Goal: Complete application form

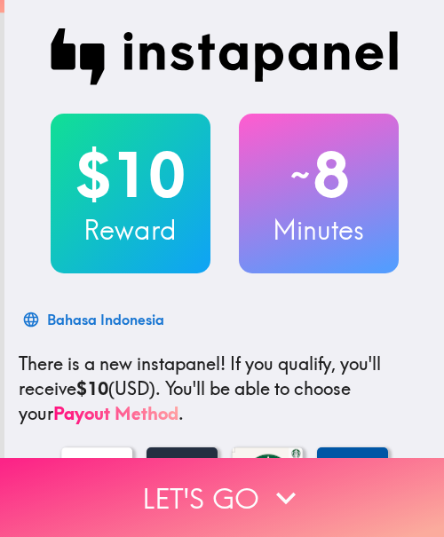
click at [125, 497] on button "Let's go" at bounding box center [222, 497] width 444 height 79
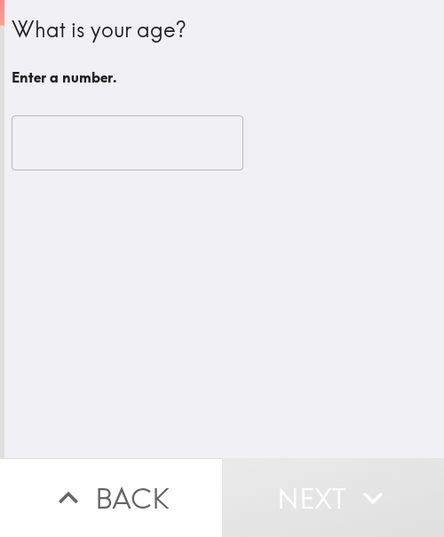
click at [117, 138] on input "number" at bounding box center [128, 142] width 232 height 55
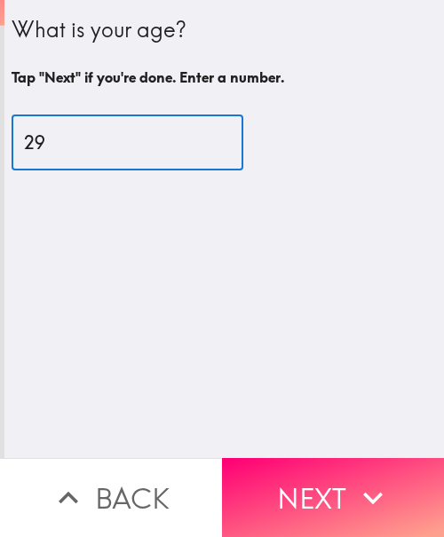
type input "29"
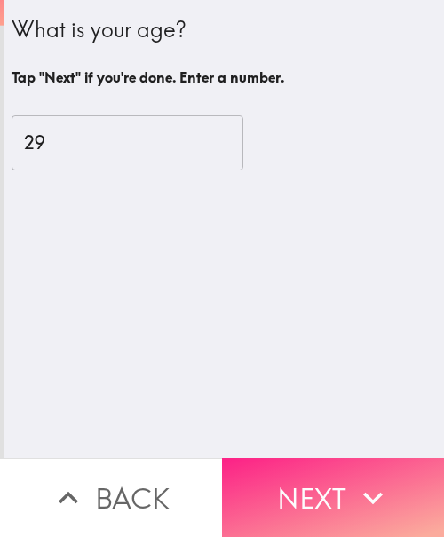
click at [334, 485] on button "Next" at bounding box center [333, 497] width 222 height 79
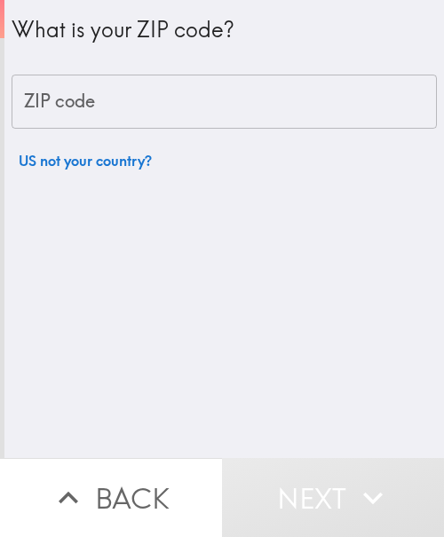
drag, startPoint x: 116, startPoint y: 104, endPoint x: 73, endPoint y: 108, distance: 43.7
click at [116, 104] on input "ZIP code" at bounding box center [224, 102] width 425 height 55
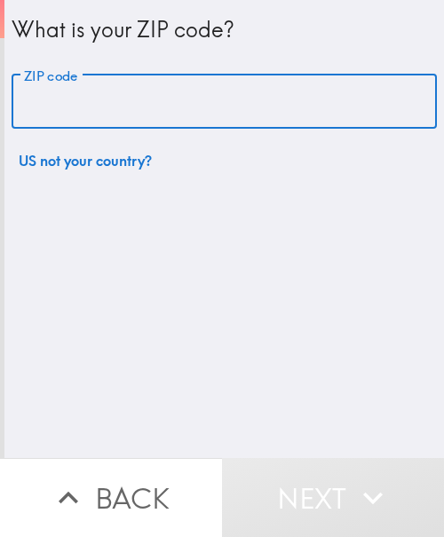
paste input "33621"
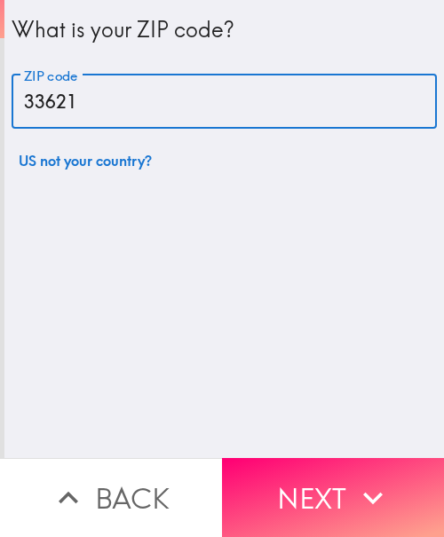
type input "33621"
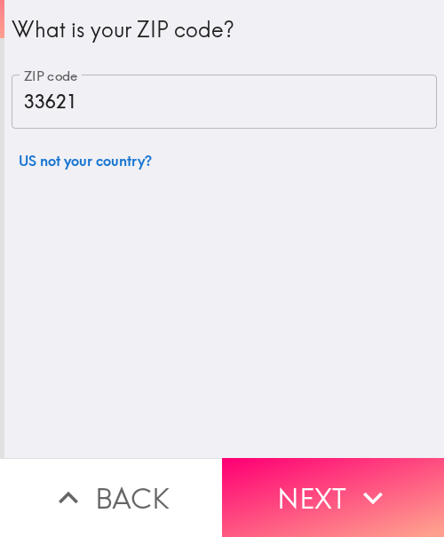
click at [319, 462] on button "Next" at bounding box center [333, 497] width 222 height 79
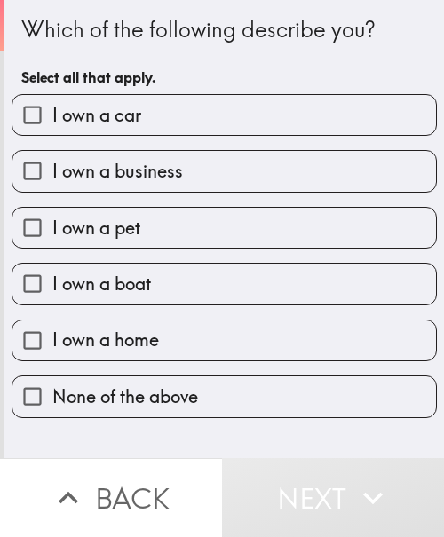
click at [203, 110] on label "I own a car" at bounding box center [223, 115] width 423 height 40
click at [52, 110] on input "I own a car" at bounding box center [32, 115] width 40 height 40
checkbox input "true"
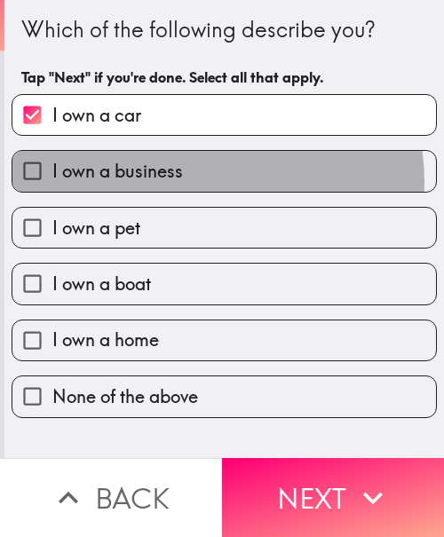
click at [189, 182] on label "I own a business" at bounding box center [223, 171] width 423 height 40
click at [52, 182] on input "I own a business" at bounding box center [32, 171] width 40 height 40
checkbox input "true"
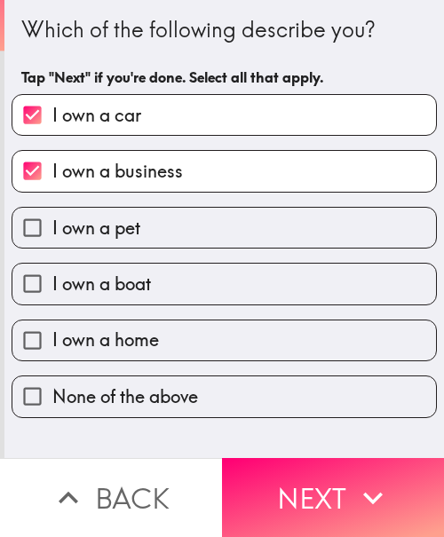
click at [177, 341] on label "I own a home" at bounding box center [223, 340] width 423 height 40
click at [52, 341] on input "I own a home" at bounding box center [32, 340] width 40 height 40
checkbox input "true"
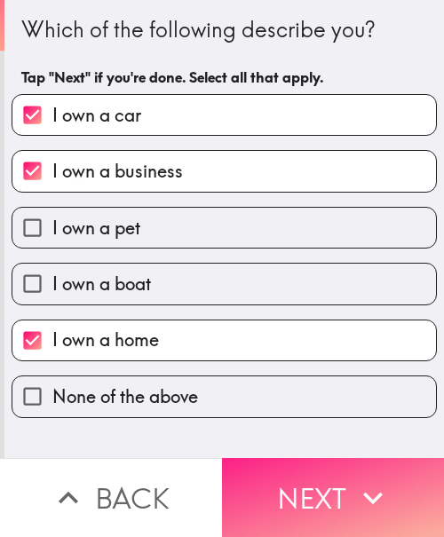
click at [318, 479] on button "Next" at bounding box center [333, 497] width 222 height 79
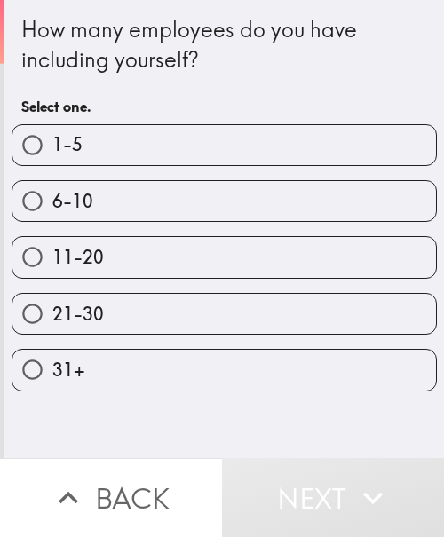
click at [132, 140] on label "1-5" at bounding box center [223, 145] width 423 height 40
click at [52, 140] on input "1-5" at bounding box center [32, 145] width 40 height 40
radio input "true"
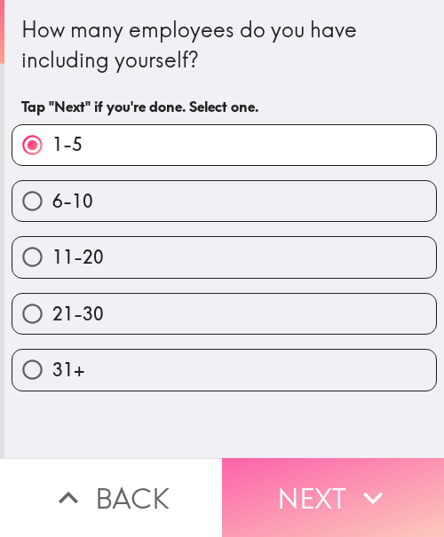
click at [304, 478] on button "Next" at bounding box center [333, 497] width 222 height 79
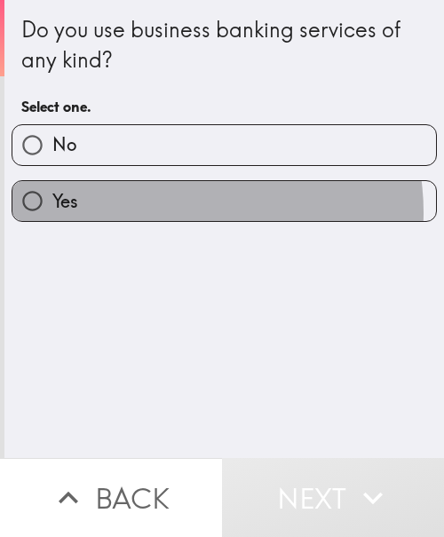
click at [174, 212] on label "Yes" at bounding box center [223, 201] width 423 height 40
click at [52, 212] on input "Yes" at bounding box center [32, 201] width 40 height 40
radio input "true"
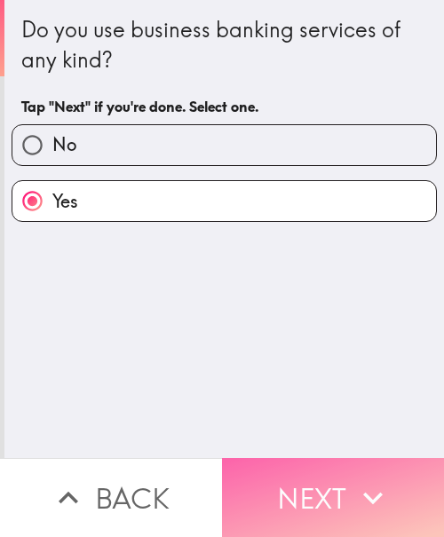
click at [327, 469] on button "Next" at bounding box center [333, 497] width 222 height 79
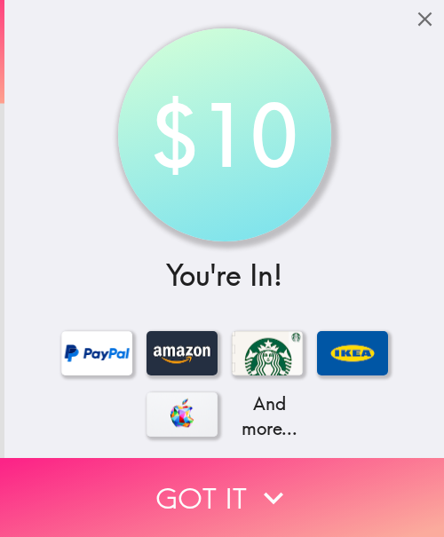
click at [185, 458] on button "Got it" at bounding box center [222, 497] width 444 height 79
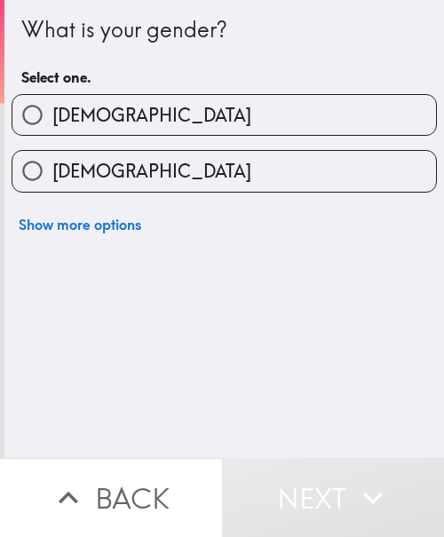
click at [229, 110] on label "[DEMOGRAPHIC_DATA]" at bounding box center [223, 115] width 423 height 40
click at [52, 110] on input "[DEMOGRAPHIC_DATA]" at bounding box center [32, 115] width 40 height 40
radio input "true"
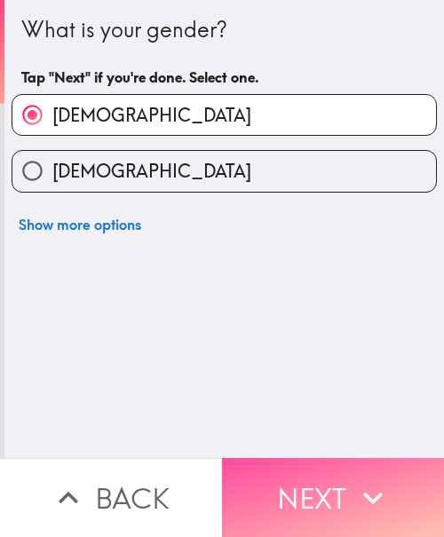
drag, startPoint x: 353, startPoint y: 471, endPoint x: 191, endPoint y: 518, distance: 169.0
click at [353, 478] on icon "button" at bounding box center [372, 497] width 39 height 39
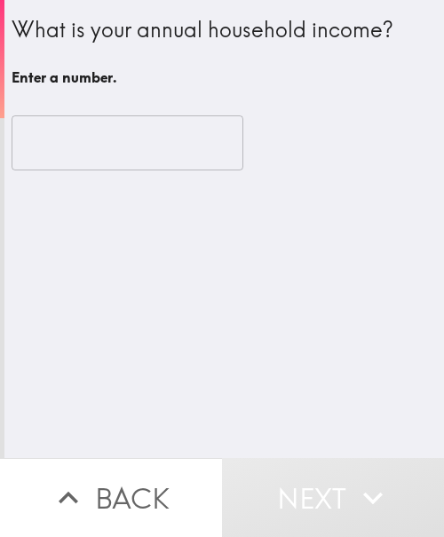
click at [74, 137] on input "number" at bounding box center [128, 142] width 232 height 55
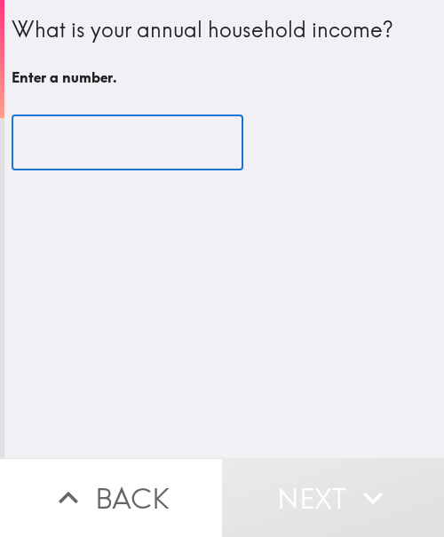
paste input "600000"
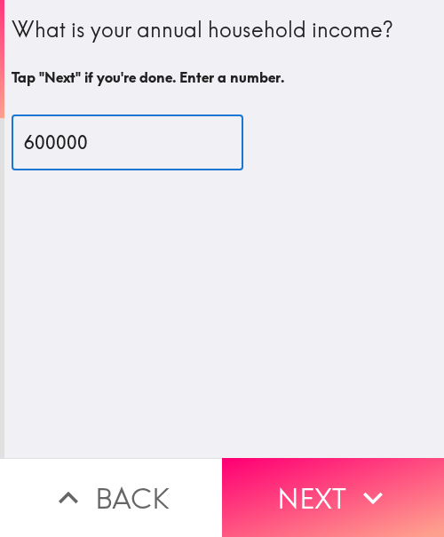
drag, startPoint x: 108, startPoint y: 155, endPoint x: -73, endPoint y: 164, distance: 181.2
click at [0, 0] on html "What is your annual household income? Tap "Next" if you're done. Enter a number…" at bounding box center [222, 0] width 444 height 0
paste input "5"
type input "500000"
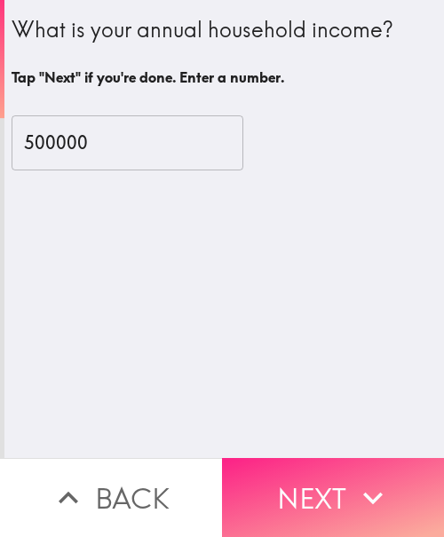
drag, startPoint x: 279, startPoint y: 486, endPoint x: 225, endPoint y: 513, distance: 59.5
click at [279, 486] on button "Next" at bounding box center [333, 497] width 222 height 79
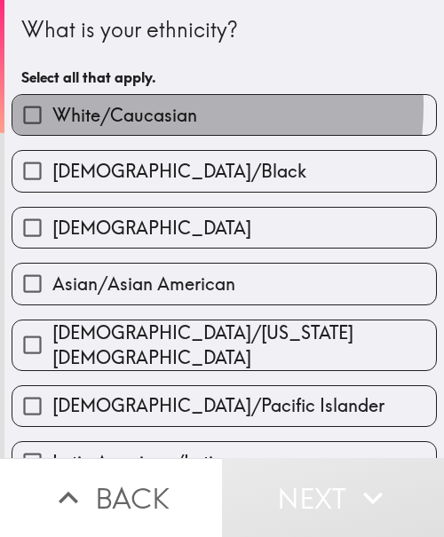
click at [147, 106] on span "White/Caucasian" at bounding box center [124, 115] width 145 height 25
click at [52, 106] on input "White/Caucasian" at bounding box center [32, 115] width 40 height 40
checkbox input "true"
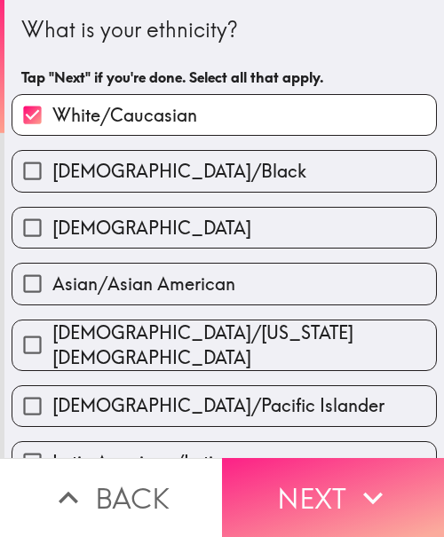
click at [356, 487] on icon "button" at bounding box center [372, 497] width 39 height 39
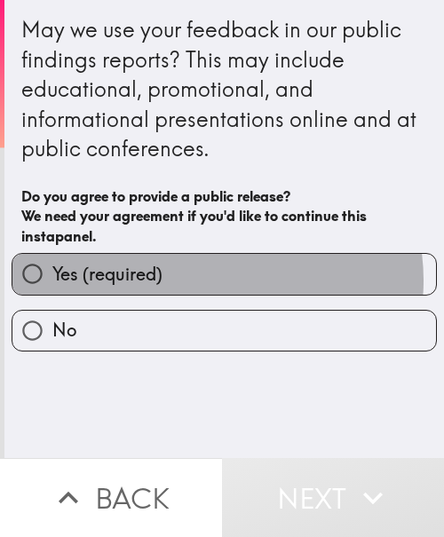
drag, startPoint x: 197, startPoint y: 280, endPoint x: 241, endPoint y: 319, distance: 58.5
click at [197, 280] on label "Yes (required)" at bounding box center [223, 274] width 423 height 40
click at [52, 280] on input "Yes (required)" at bounding box center [32, 274] width 40 height 40
radio input "true"
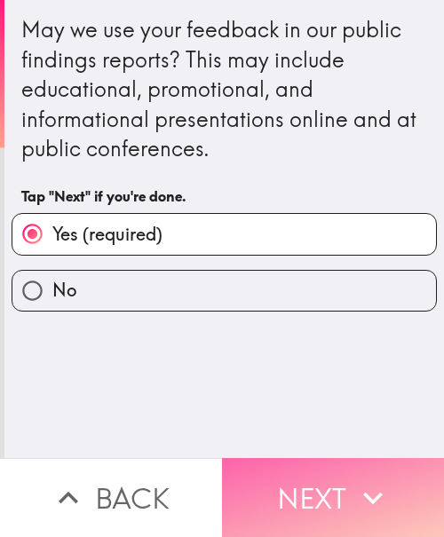
click at [278, 468] on button "Next" at bounding box center [333, 497] width 222 height 79
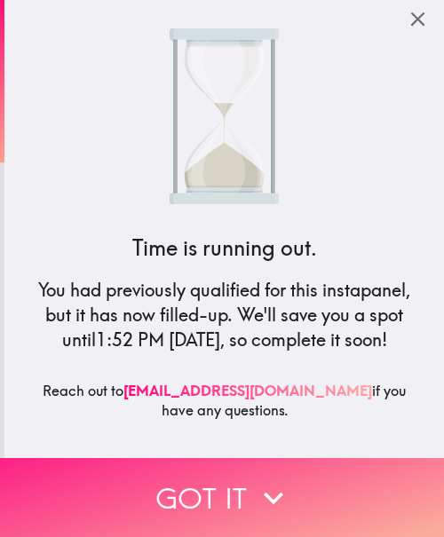
click at [240, 476] on button "Got it" at bounding box center [222, 497] width 444 height 79
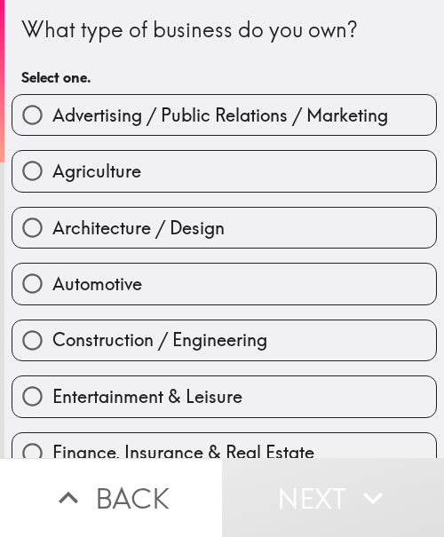
click at [175, 390] on span "Entertainment & Leisure" at bounding box center [147, 396] width 190 height 25
click at [52, 390] on input "Entertainment & Leisure" at bounding box center [32, 396] width 40 height 40
radio input "true"
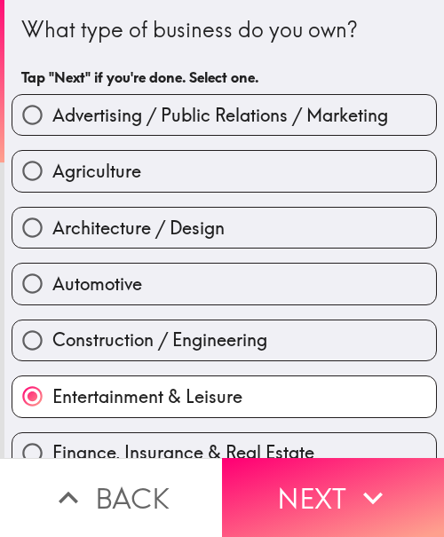
click at [161, 400] on span "Entertainment & Leisure" at bounding box center [147, 396] width 190 height 25
click at [52, 400] on input "Entertainment & Leisure" at bounding box center [32, 396] width 40 height 40
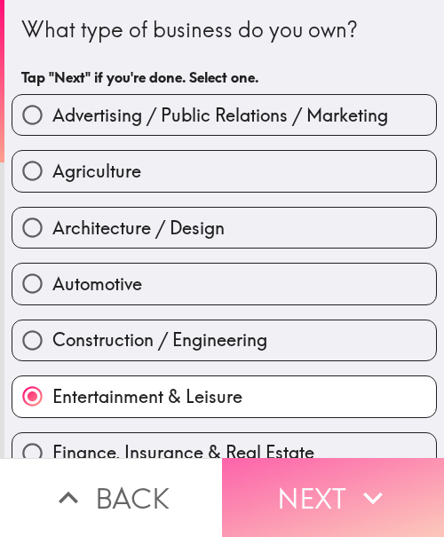
click at [323, 484] on button "Next" at bounding box center [333, 497] width 222 height 79
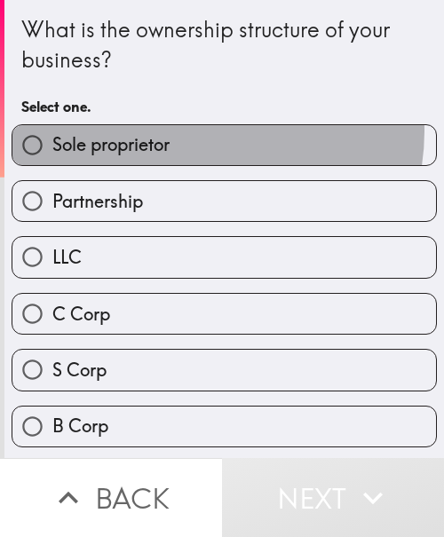
click at [192, 131] on label "Sole proprietor" at bounding box center [223, 145] width 423 height 40
click at [52, 131] on input "Sole proprietor" at bounding box center [32, 145] width 40 height 40
radio input "true"
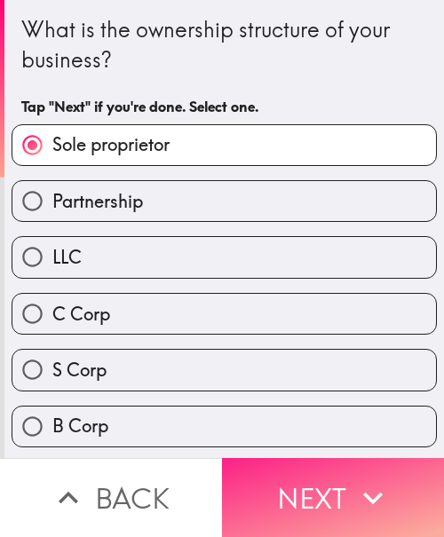
drag, startPoint x: 358, startPoint y: 477, endPoint x: 350, endPoint y: 485, distance: 11.3
click at [358, 478] on icon "button" at bounding box center [372, 497] width 39 height 39
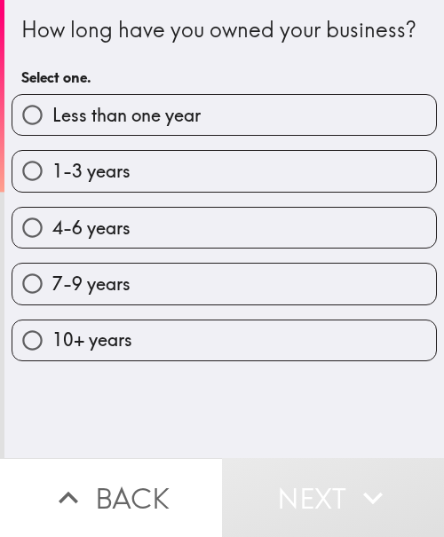
click at [120, 280] on div "7-9 years" at bounding box center [216, 276] width 439 height 56
click at [107, 240] on span "4-6 years" at bounding box center [91, 228] width 78 height 25
click at [52, 248] on input "4-6 years" at bounding box center [32, 228] width 40 height 40
radio input "true"
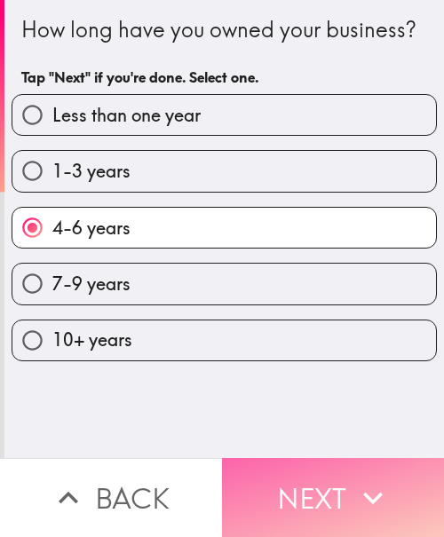
click at [393, 460] on button "Next" at bounding box center [333, 497] width 222 height 79
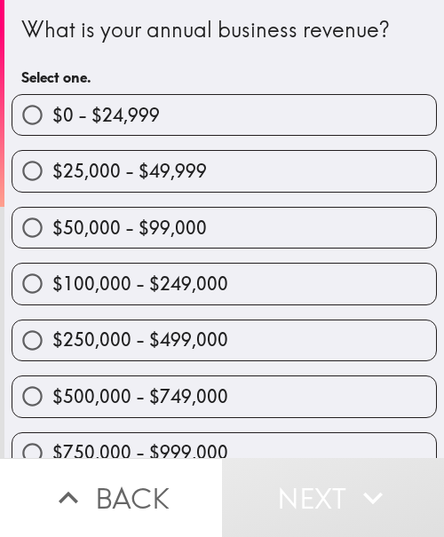
drag, startPoint x: 276, startPoint y: 345, endPoint x: 263, endPoint y: 345, distance: 13.3
click at [276, 345] on label "$250,000 - $499,000" at bounding box center [223, 340] width 423 height 40
click at [52, 345] on input "$250,000 - $499,000" at bounding box center [32, 340] width 40 height 40
radio input "true"
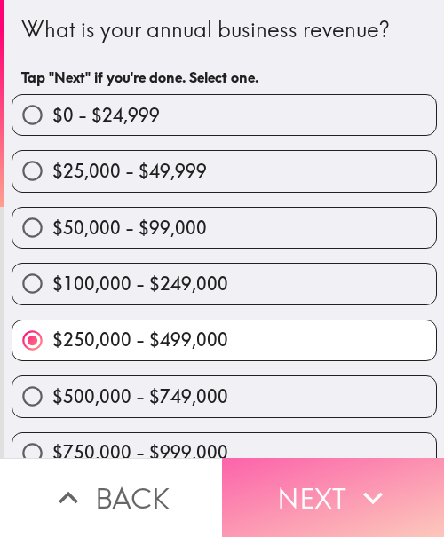
click at [326, 481] on button "Next" at bounding box center [333, 497] width 222 height 79
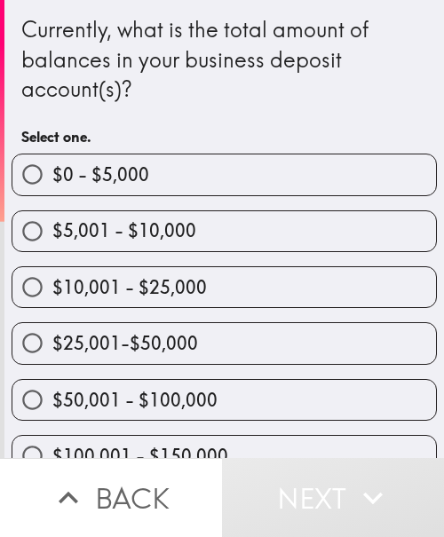
scroll to position [177, 0]
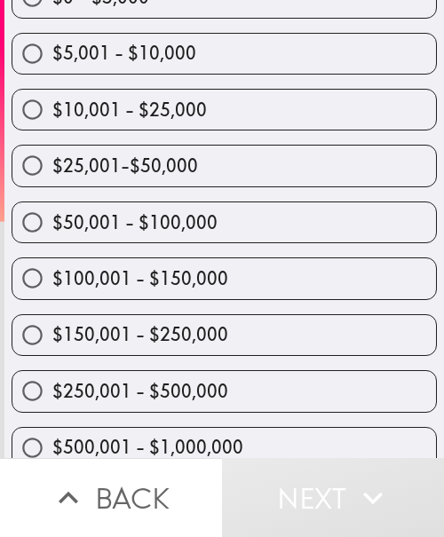
click at [197, 276] on span "$100,001 - $150,000" at bounding box center [140, 278] width 176 height 25
click at [52, 276] on input "$100,001 - $150,000" at bounding box center [32, 278] width 40 height 40
radio input "true"
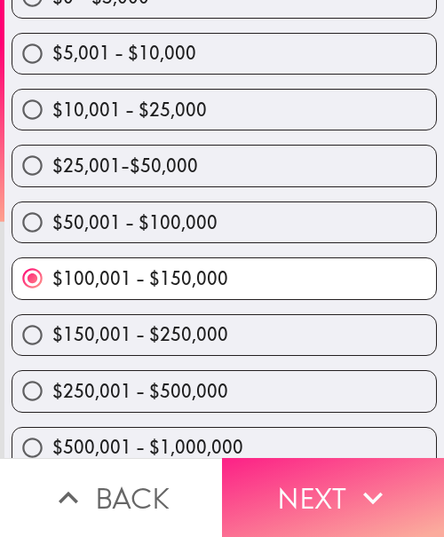
click at [339, 482] on button "Next" at bounding box center [333, 497] width 222 height 79
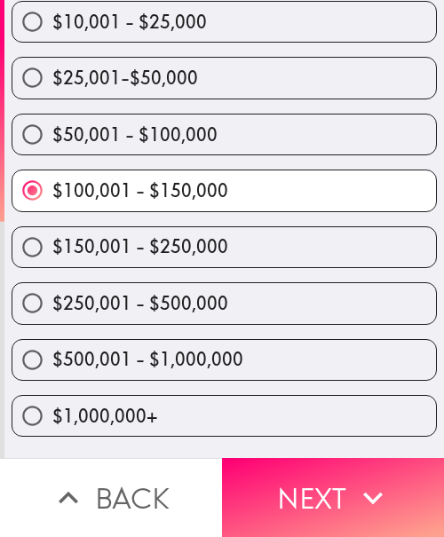
scroll to position [1, 0]
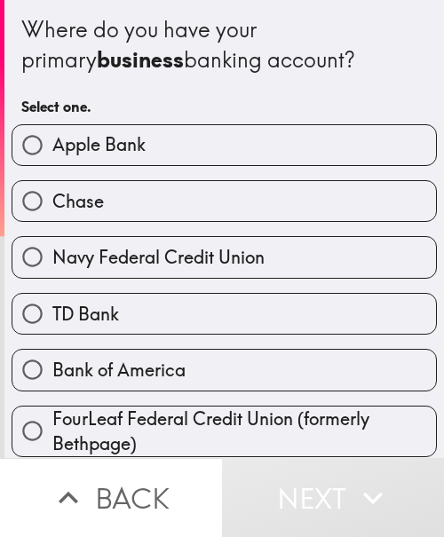
click at [162, 178] on div "Chase" at bounding box center [216, 194] width 439 height 56
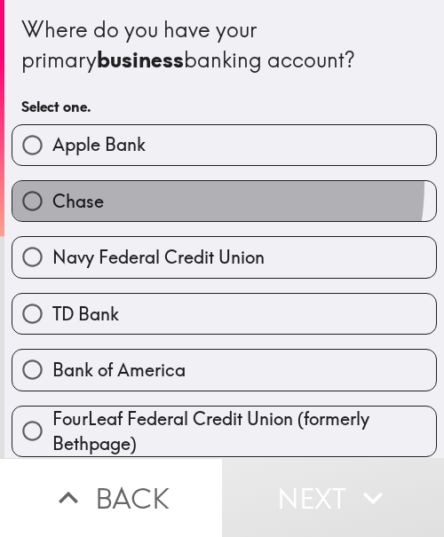
click at [157, 183] on label "Chase" at bounding box center [223, 201] width 423 height 40
click at [52, 183] on input "Chase" at bounding box center [32, 201] width 40 height 40
radio input "true"
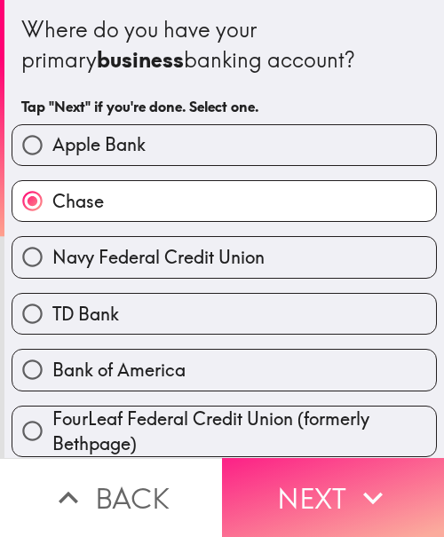
click at [309, 468] on button "Next" at bounding box center [333, 497] width 222 height 79
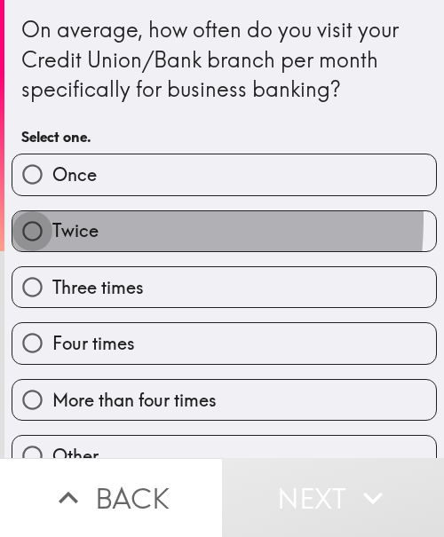
click at [17, 217] on input "Twice" at bounding box center [32, 231] width 40 height 40
radio input "true"
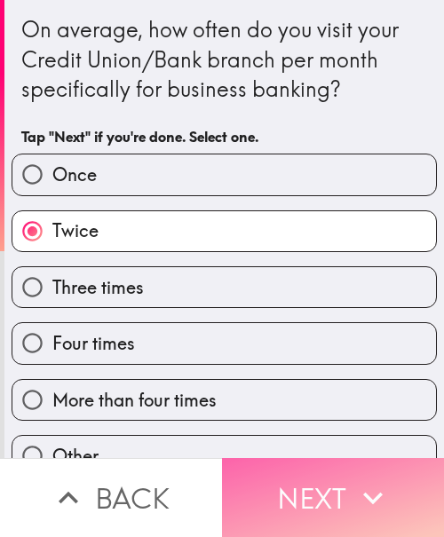
click at [314, 500] on button "Next" at bounding box center [333, 497] width 222 height 79
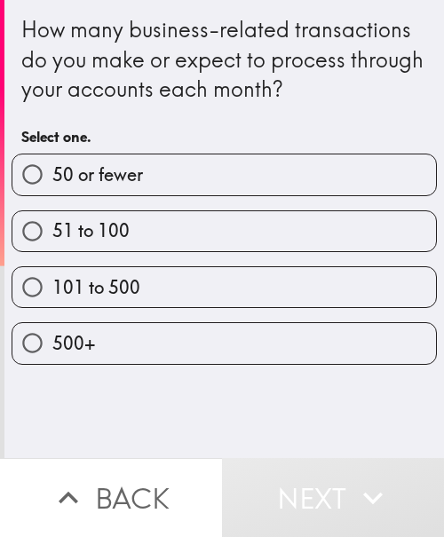
drag, startPoint x: 110, startPoint y: 281, endPoint x: 22, endPoint y: 357, distance: 115.8
click at [110, 281] on span "101 to 500" at bounding box center [96, 287] width 88 height 25
click at [52, 281] on input "101 to 500" at bounding box center [32, 287] width 40 height 40
radio input "true"
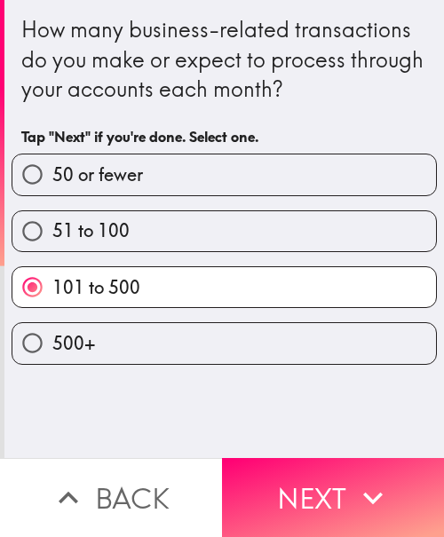
drag, startPoint x: 336, startPoint y: 496, endPoint x: 287, endPoint y: 524, distance: 56.5
click at [336, 496] on button "Next" at bounding box center [333, 497] width 222 height 79
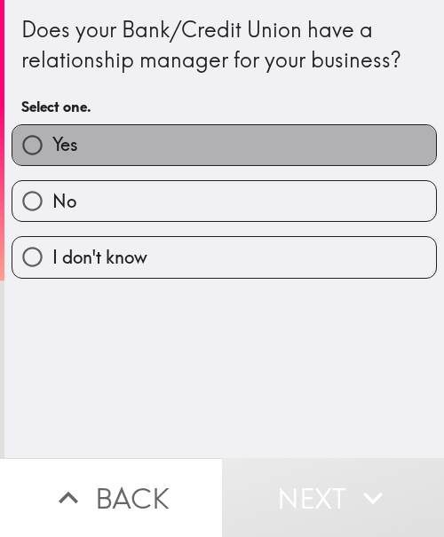
click at [248, 162] on label "Yes" at bounding box center [223, 145] width 423 height 40
click at [52, 162] on input "Yes" at bounding box center [32, 145] width 40 height 40
radio input "true"
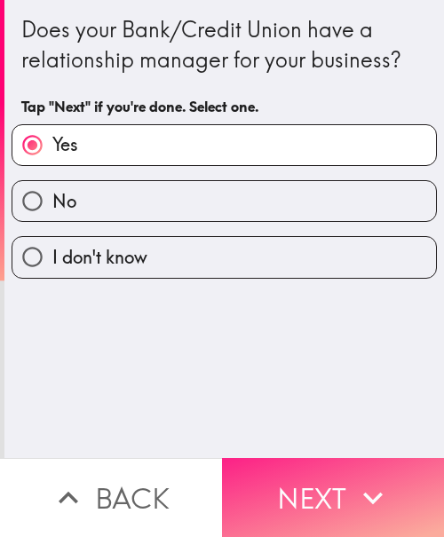
click at [264, 472] on button "Next" at bounding box center [333, 497] width 222 height 79
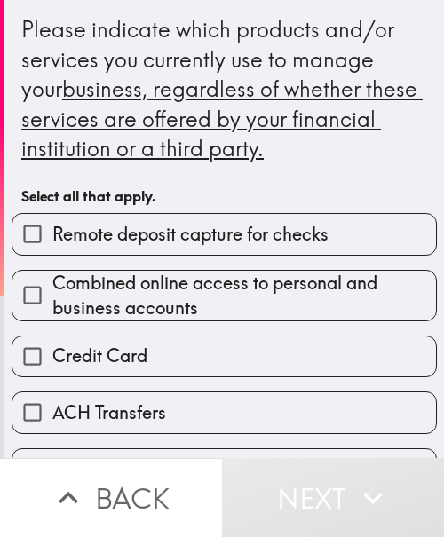
click at [138, 357] on span "Credit Card" at bounding box center [99, 355] width 95 height 25
click at [52, 357] on input "Credit Card" at bounding box center [32, 356] width 40 height 40
checkbox input "true"
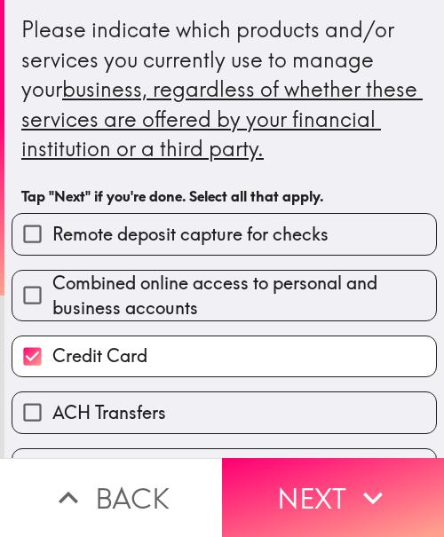
scroll to position [177, 0]
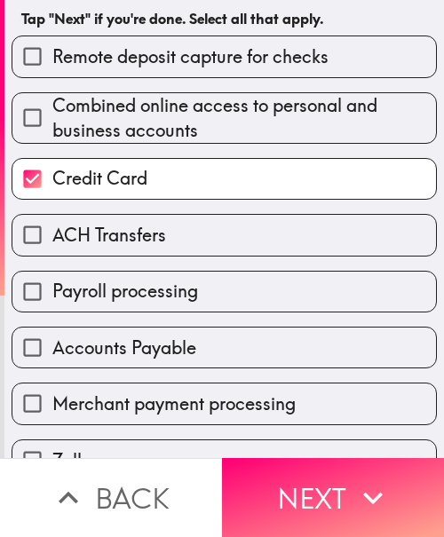
click at [116, 224] on span "ACH Transfers" at bounding box center [109, 235] width 114 height 25
click at [52, 224] on input "ACH Transfers" at bounding box center [32, 235] width 40 height 40
checkbox input "true"
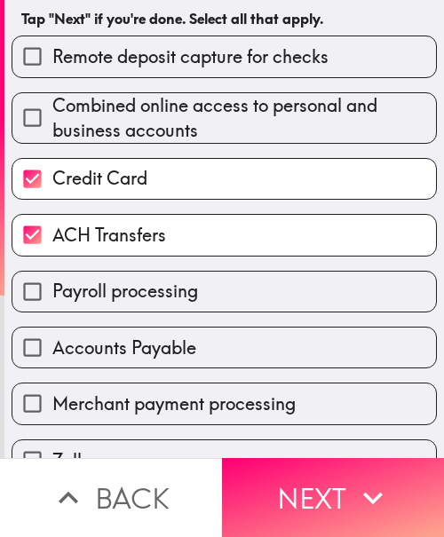
click at [98, 285] on span "Payroll processing" at bounding box center [125, 291] width 146 height 25
click at [52, 285] on input "Payroll processing" at bounding box center [32, 292] width 40 height 40
checkbox input "true"
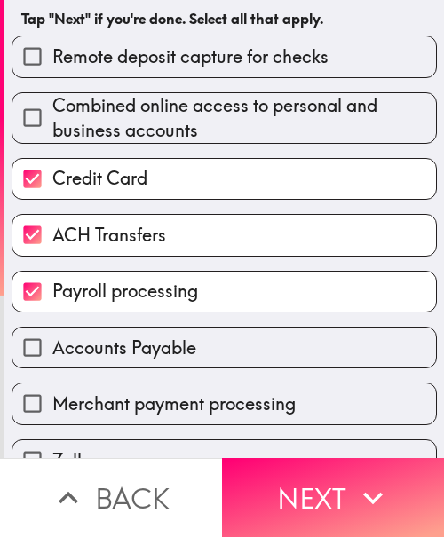
scroll to position [355, 0]
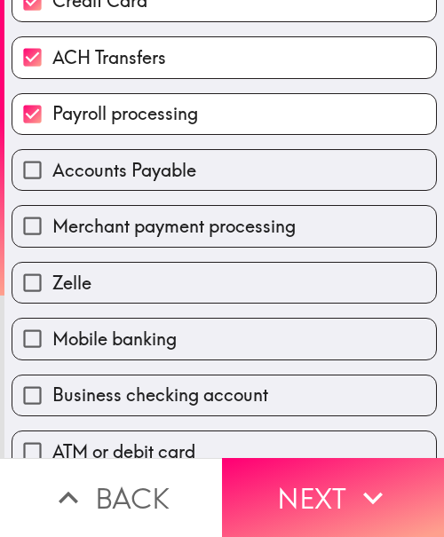
click at [123, 339] on span "Mobile banking" at bounding box center [114, 339] width 124 height 25
click at [52, 339] on input "Mobile banking" at bounding box center [32, 339] width 40 height 40
checkbox input "true"
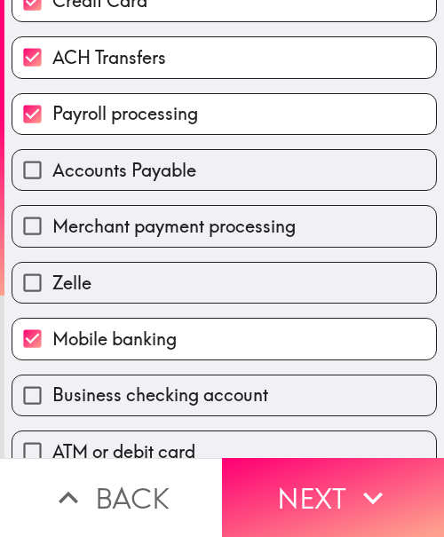
scroll to position [621, 0]
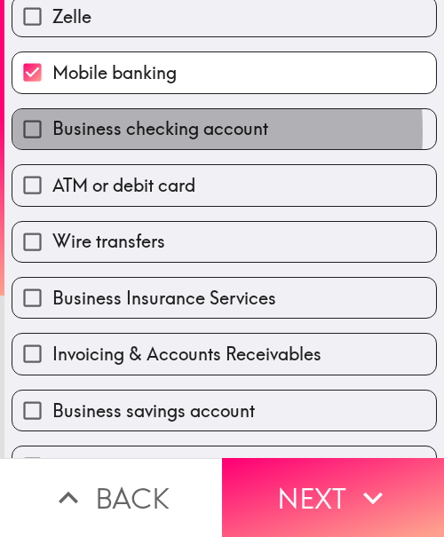
click at [82, 131] on span "Business checking account" at bounding box center [160, 128] width 216 height 25
click at [52, 131] on input "Business checking account" at bounding box center [32, 129] width 40 height 40
checkbox input "true"
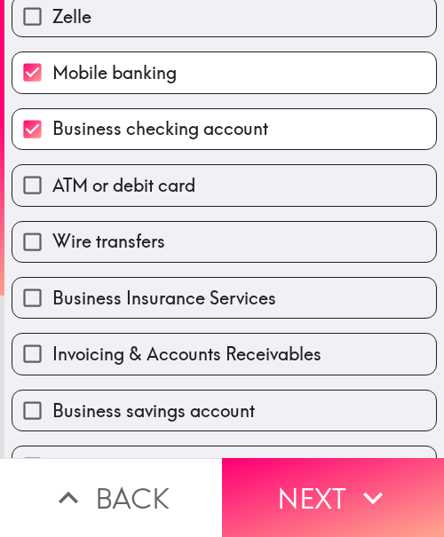
click at [86, 293] on span "Business Insurance Services" at bounding box center [164, 298] width 224 height 25
click at [52, 293] on input "Business Insurance Services" at bounding box center [32, 298] width 40 height 40
checkbox input "true"
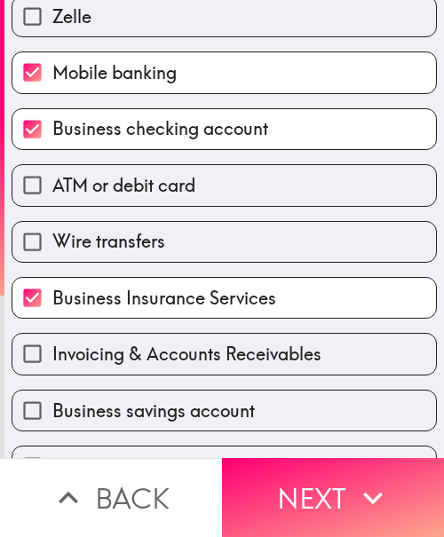
click at [89, 342] on span "Invoicing & Accounts Receivables" at bounding box center [186, 354] width 269 height 25
click at [52, 342] on input "Invoicing & Accounts Receivables" at bounding box center [32, 354] width 40 height 40
checkbox input "true"
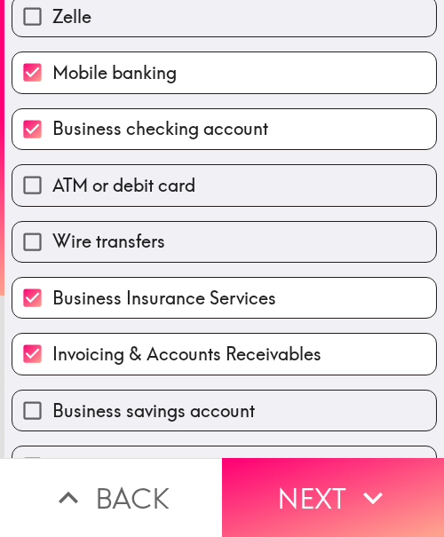
scroll to position [666, 0]
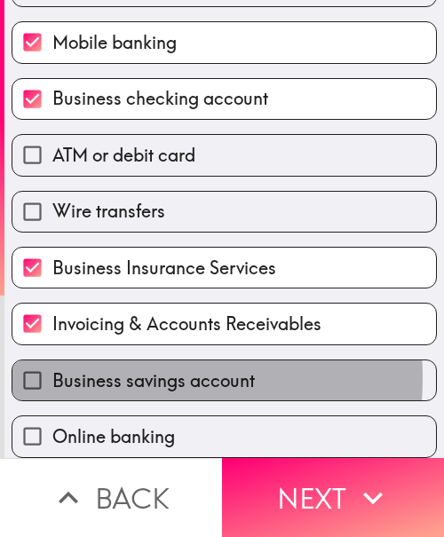
click at [102, 368] on span "Business savings account" at bounding box center [153, 380] width 202 height 25
click at [52, 363] on input "Business savings account" at bounding box center [32, 380] width 40 height 40
checkbox input "true"
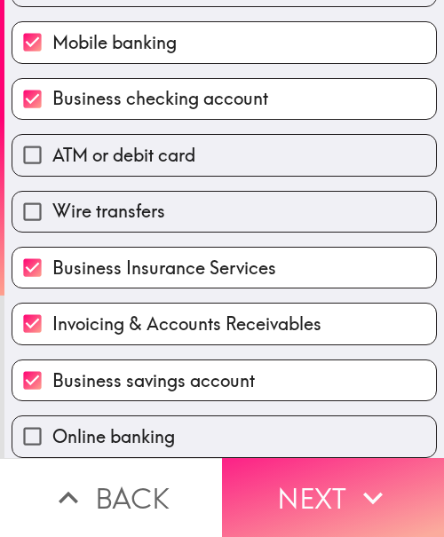
drag, startPoint x: 337, startPoint y: 493, endPoint x: 316, endPoint y: 487, distance: 22.2
click at [337, 493] on button "Next" at bounding box center [333, 497] width 222 height 79
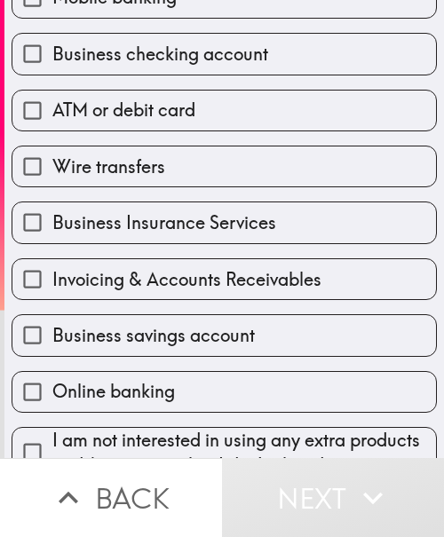
drag, startPoint x: 210, startPoint y: 170, endPoint x: 222, endPoint y: 249, distance: 79.8
click at [210, 170] on label "Wire transfers" at bounding box center [223, 166] width 423 height 40
click at [52, 170] on input "Wire transfers" at bounding box center [32, 166] width 40 height 40
checkbox input "true"
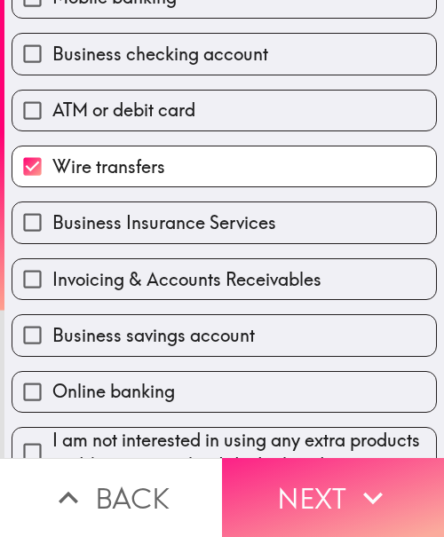
click at [405, 488] on button "Next" at bounding box center [333, 497] width 222 height 79
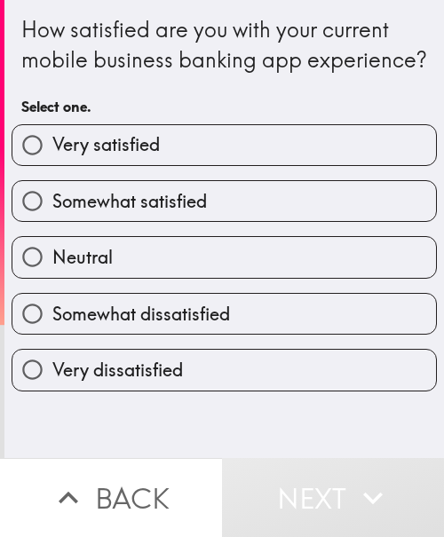
drag, startPoint x: 190, startPoint y: 230, endPoint x: 169, endPoint y: 284, distance: 58.2
click at [190, 214] on span "Somewhat satisfied" at bounding box center [129, 201] width 154 height 25
click at [52, 221] on input "Somewhat satisfied" at bounding box center [32, 201] width 40 height 40
radio input "true"
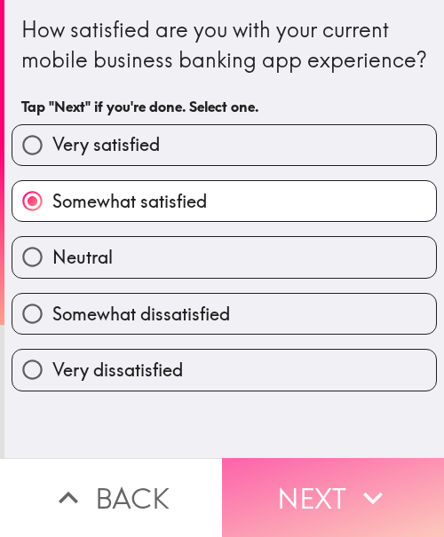
click at [377, 478] on icon "button" at bounding box center [372, 497] width 39 height 39
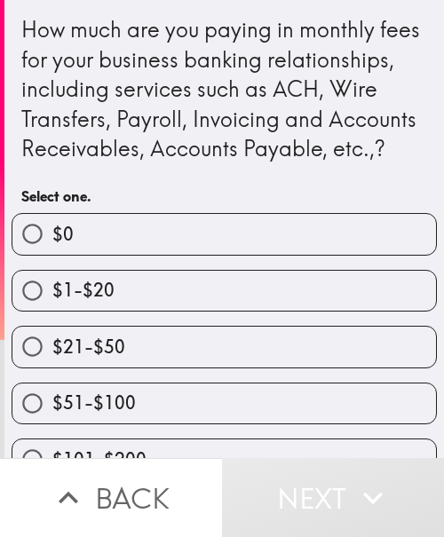
scroll to position [123, 0]
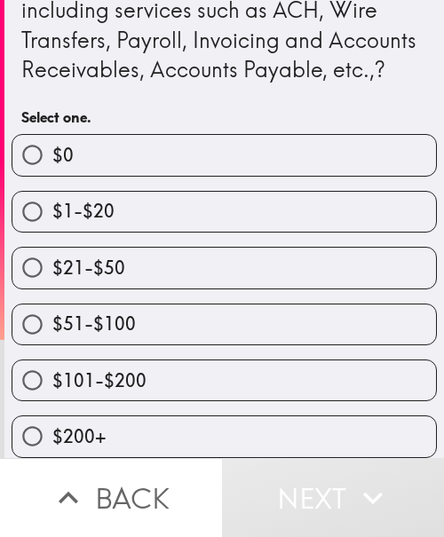
click at [133, 305] on label "$51-$100" at bounding box center [223, 324] width 423 height 40
click at [52, 305] on input "$51-$100" at bounding box center [32, 324] width 40 height 40
radio input "true"
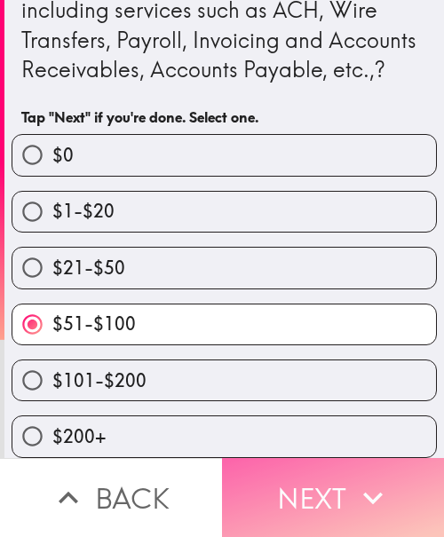
click at [318, 471] on button "Next" at bounding box center [333, 497] width 222 height 79
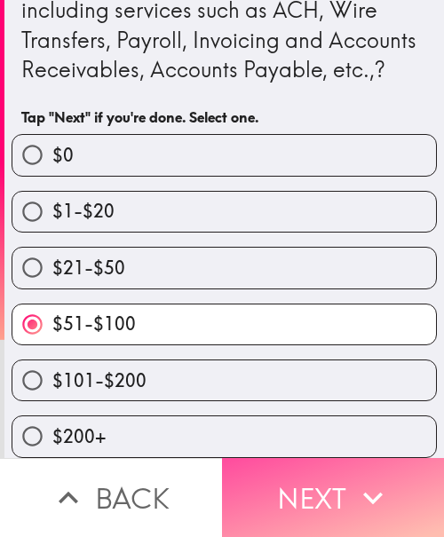
scroll to position [0, 0]
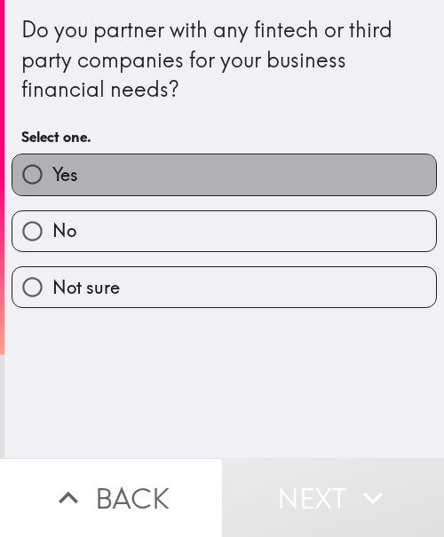
click at [256, 186] on label "Yes" at bounding box center [223, 174] width 423 height 40
click at [52, 186] on input "Yes" at bounding box center [32, 174] width 40 height 40
radio input "true"
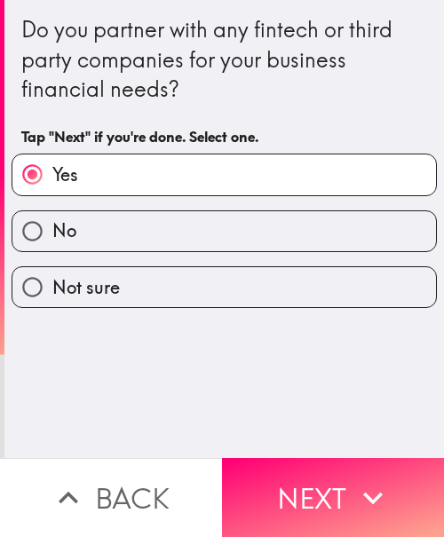
drag, startPoint x: 371, startPoint y: 489, endPoint x: 283, endPoint y: 533, distance: 98.4
click at [371, 489] on icon "button" at bounding box center [372, 497] width 39 height 39
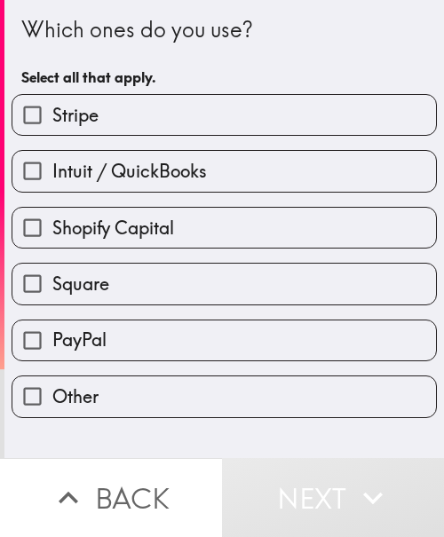
drag, startPoint x: 126, startPoint y: 169, endPoint x: 128, endPoint y: 179, distance: 9.9
click at [126, 169] on span "Intuit / QuickBooks" at bounding box center [129, 171] width 154 height 25
click at [52, 169] on input "Intuit / QuickBooks" at bounding box center [32, 171] width 40 height 40
checkbox input "true"
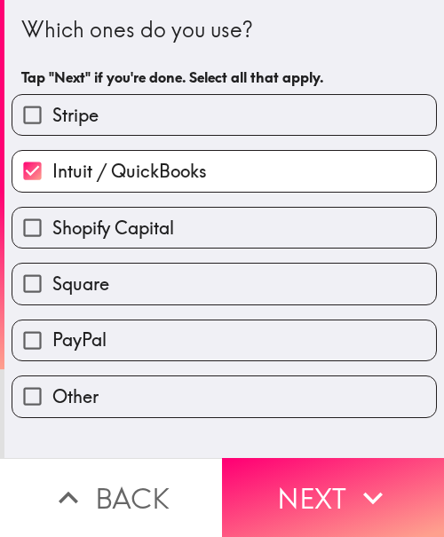
click at [110, 342] on label "PayPal" at bounding box center [223, 340] width 423 height 40
click at [52, 342] on input "PayPal" at bounding box center [32, 340] width 40 height 40
checkbox input "true"
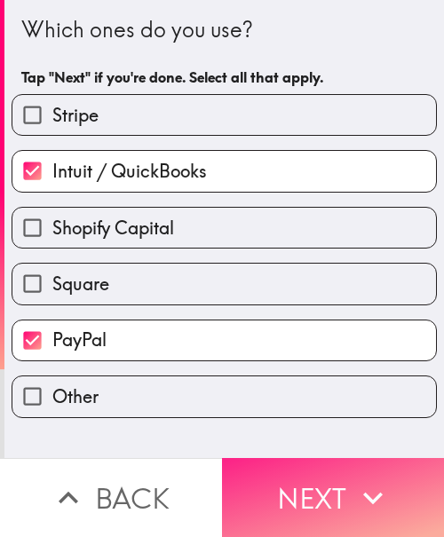
click at [325, 499] on button "Next" at bounding box center [333, 497] width 222 height 79
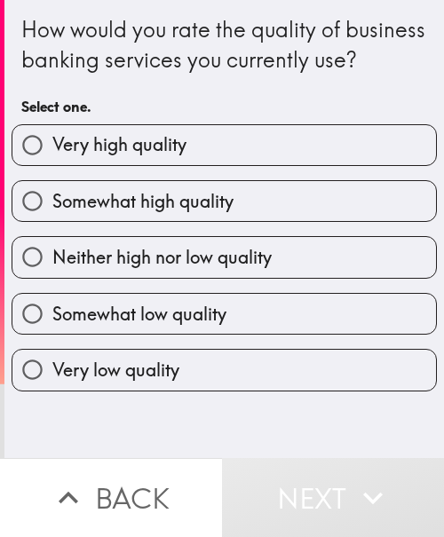
drag, startPoint x: 131, startPoint y: 218, endPoint x: 67, endPoint y: 264, distance: 78.8
click at [132, 214] on span "Somewhat high quality" at bounding box center [142, 201] width 181 height 25
click at [52, 218] on input "Somewhat high quality" at bounding box center [32, 201] width 40 height 40
radio input "true"
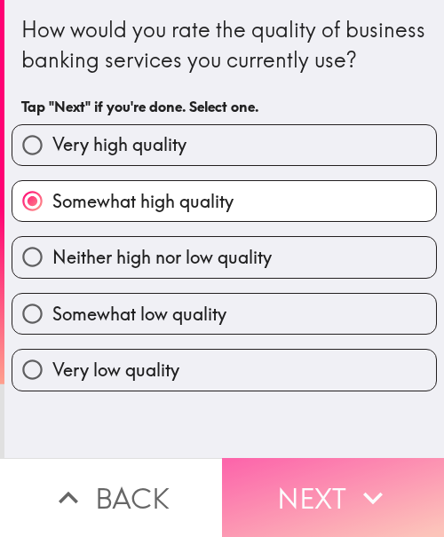
click at [327, 460] on button "Next" at bounding box center [333, 497] width 222 height 79
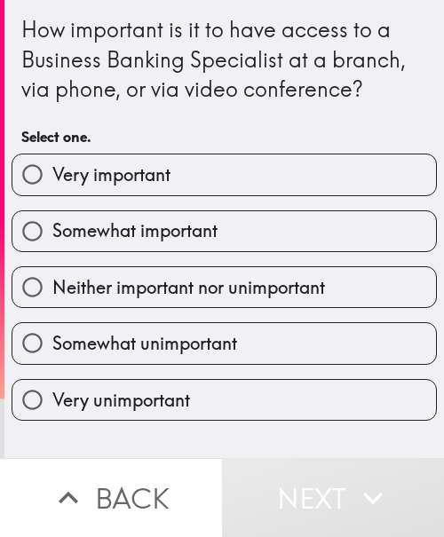
click at [161, 232] on span "Somewhat important" at bounding box center [134, 230] width 165 height 25
click at [52, 232] on input "Somewhat important" at bounding box center [32, 231] width 40 height 40
radio input "true"
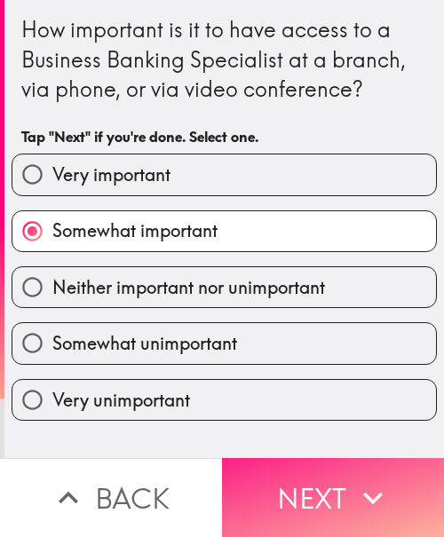
drag, startPoint x: 350, startPoint y: 487, endPoint x: 342, endPoint y: 495, distance: 11.9
click at [353, 487] on icon "button" at bounding box center [372, 497] width 39 height 39
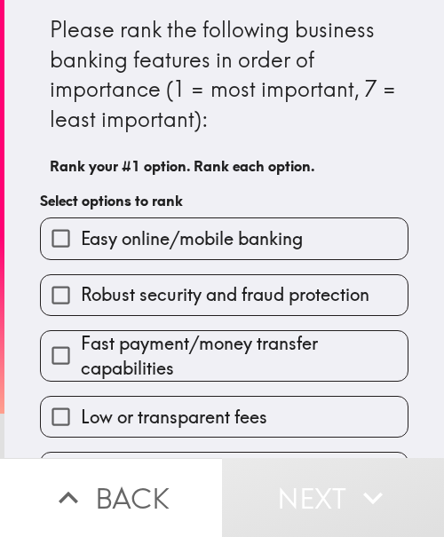
drag, startPoint x: 128, startPoint y: 348, endPoint x: 141, endPoint y: 346, distance: 13.4
click at [128, 348] on span "Fast payment/money transfer capabilities" at bounding box center [244, 356] width 327 height 50
click at [81, 348] on input "Fast payment/money transfer capabilities" at bounding box center [61, 355] width 40 height 40
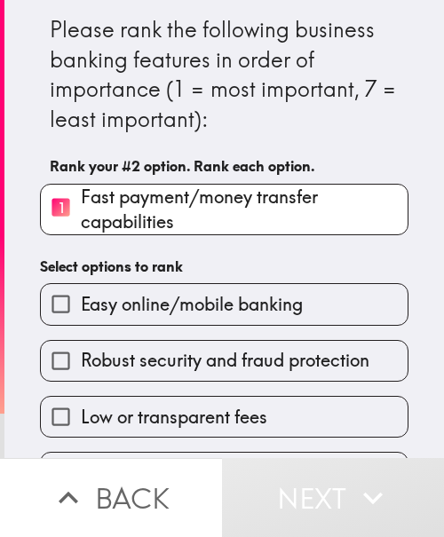
drag, startPoint x: 161, startPoint y: 315, endPoint x: 167, endPoint y: 370, distance: 55.4
click at [159, 315] on span "Easy online/mobile banking" at bounding box center [192, 304] width 222 height 25
click at [81, 315] on input "Easy online/mobile banking" at bounding box center [61, 304] width 40 height 40
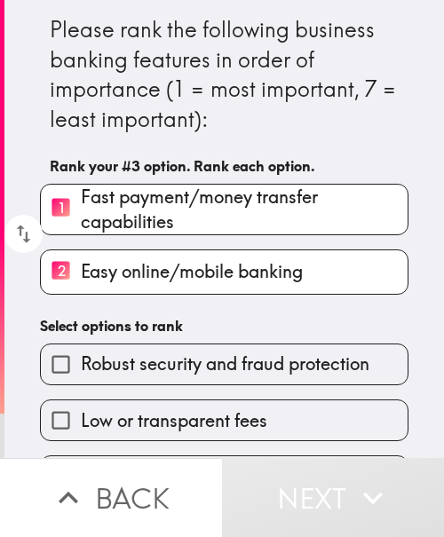
click at [161, 398] on div "Low or transparent fees" at bounding box center [217, 413] width 382 height 56
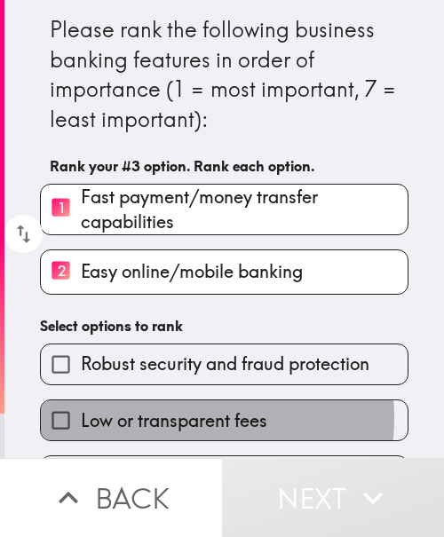
click at [166, 418] on span "Low or transparent fees" at bounding box center [174, 420] width 186 height 25
click at [81, 418] on input "Low or transparent fees" at bounding box center [61, 420] width 40 height 40
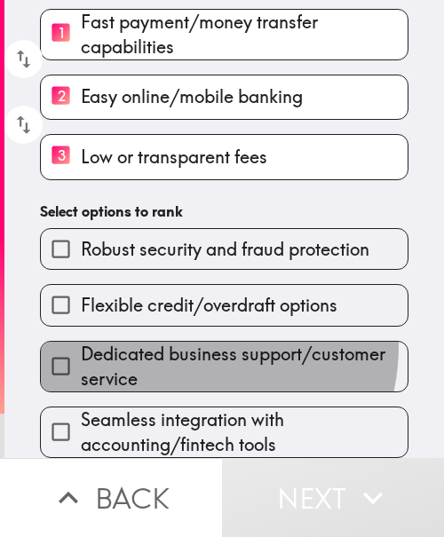
click at [170, 343] on span "Dedicated business support/customer service" at bounding box center [244, 367] width 327 height 50
click at [81, 346] on input "Dedicated business support/customer service" at bounding box center [61, 366] width 40 height 40
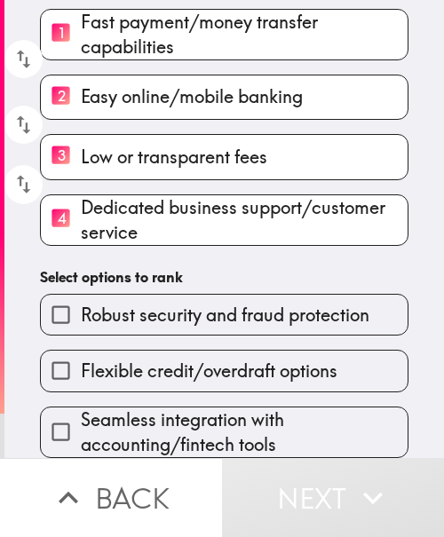
click at [190, 409] on span "Seamless integration with accounting/fintech tools" at bounding box center [244, 432] width 327 height 50
click at [81, 412] on input "Seamless integration with accounting/fintech tools" at bounding box center [61, 432] width 40 height 40
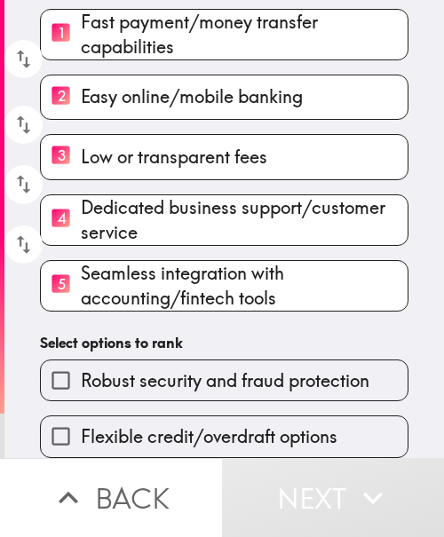
click at [177, 368] on span "Robust security and fraud protection" at bounding box center [225, 380] width 288 height 25
click at [81, 368] on input "Robust security and fraud protection" at bounding box center [61, 380] width 40 height 40
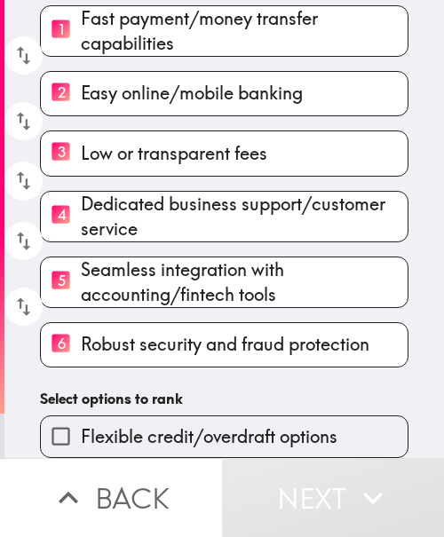
click at [158, 424] on span "Flexible credit/overdraft options" at bounding box center [209, 436] width 256 height 25
click at [81, 416] on input "Flexible credit/overdraft options" at bounding box center [61, 436] width 40 height 40
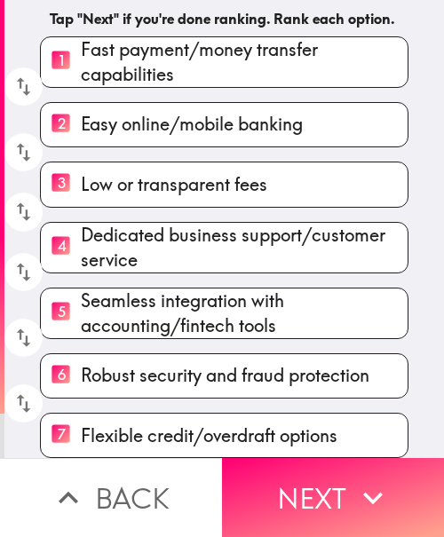
scroll to position [183, 0]
drag, startPoint x: 352, startPoint y: 468, endPoint x: 185, endPoint y: 519, distance: 175.2
click at [353, 478] on icon "button" at bounding box center [372, 497] width 39 height 39
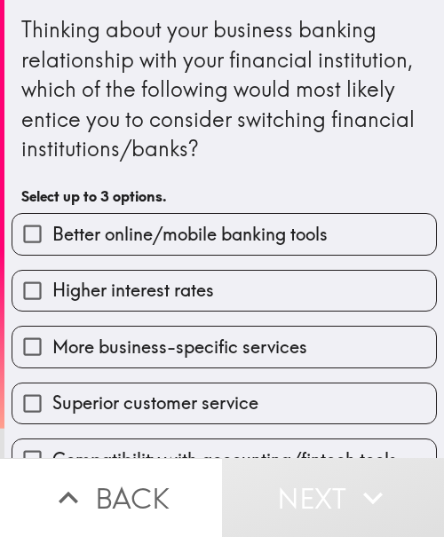
scroll to position [177, 0]
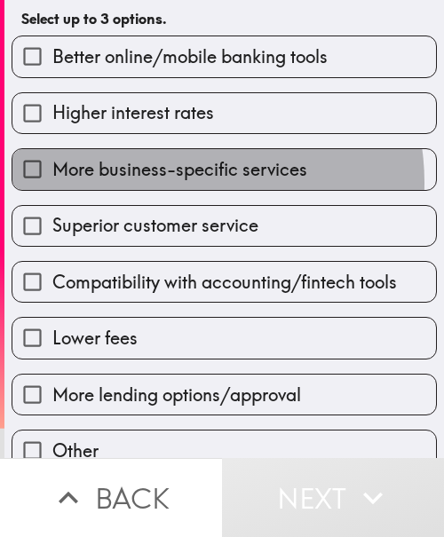
drag, startPoint x: 171, startPoint y: 182, endPoint x: 177, endPoint y: 234, distance: 52.6
click at [171, 182] on label "More business-specific services" at bounding box center [223, 169] width 423 height 40
click at [52, 182] on input "More business-specific services" at bounding box center [32, 169] width 40 height 40
checkbox input "true"
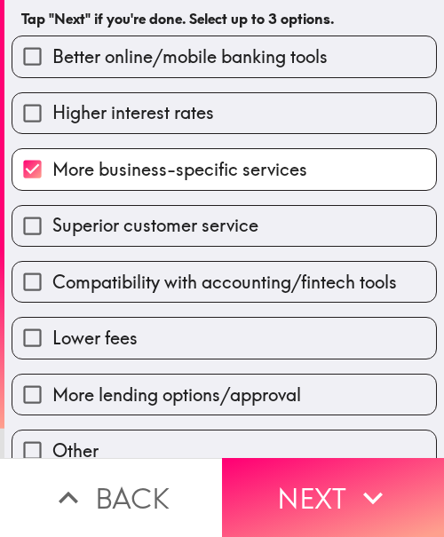
click at [173, 275] on span "Compatibility with accounting/fintech tools" at bounding box center [224, 282] width 344 height 25
click at [52, 275] on input "Compatibility with accounting/fintech tools" at bounding box center [32, 282] width 40 height 40
checkbox input "true"
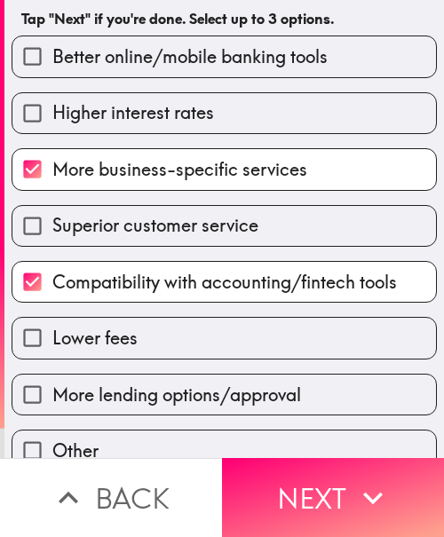
click at [176, 342] on label "Lower fees" at bounding box center [223, 338] width 423 height 40
click at [52, 342] on input "Lower fees" at bounding box center [32, 338] width 40 height 40
checkbox input "true"
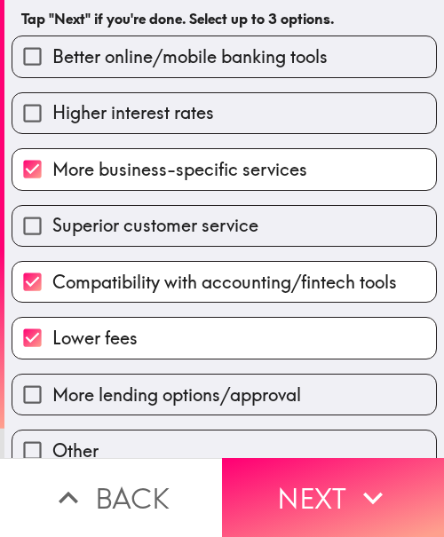
scroll to position [207, 0]
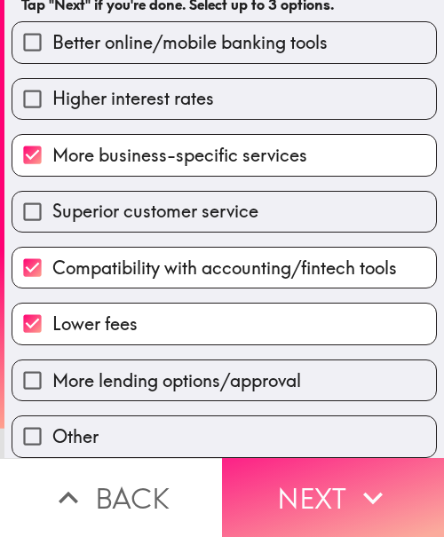
click at [254, 503] on button "Next" at bounding box center [333, 497] width 222 height 79
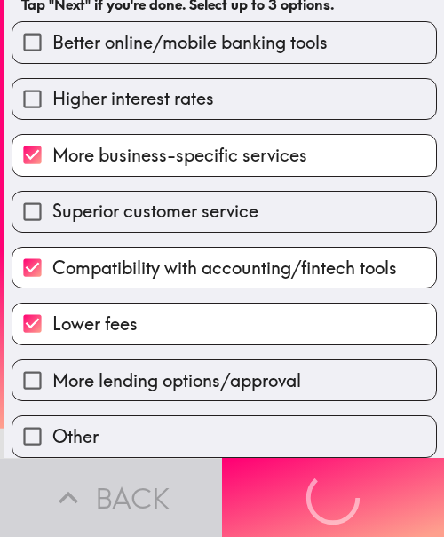
scroll to position [0, 0]
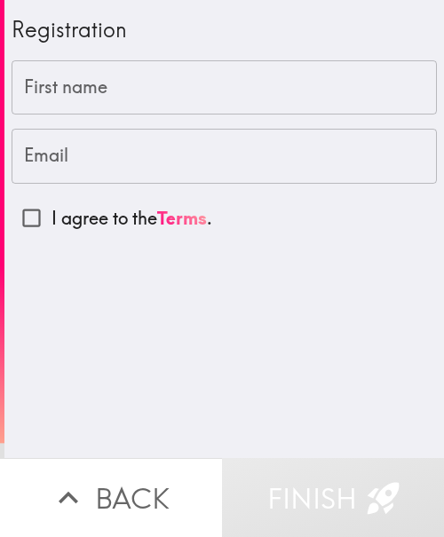
click at [177, 109] on input "First name" at bounding box center [224, 87] width 425 height 55
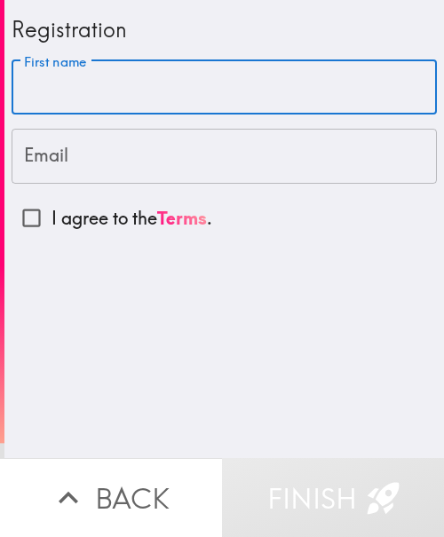
paste input "[PERSON_NAME]"
type input "[PERSON_NAME]"
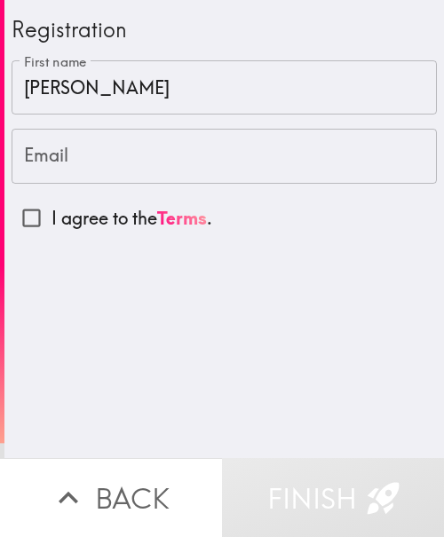
click at [119, 169] on input "Email" at bounding box center [224, 156] width 425 height 55
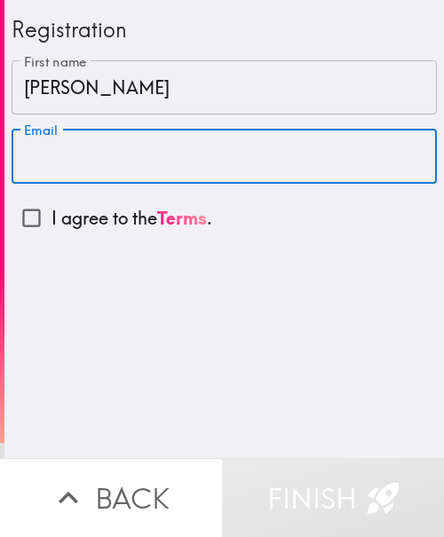
paste input "[EMAIL_ADDRESS][DOMAIN_NAME]"
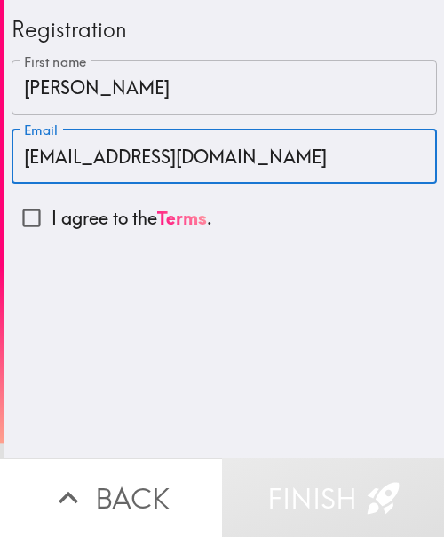
type input "[EMAIL_ADDRESS][DOMAIN_NAME]"
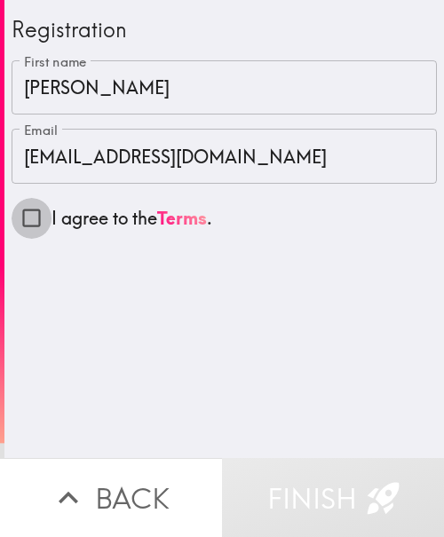
click at [33, 217] on input "I agree to the Terms ." at bounding box center [32, 218] width 40 height 40
checkbox input "true"
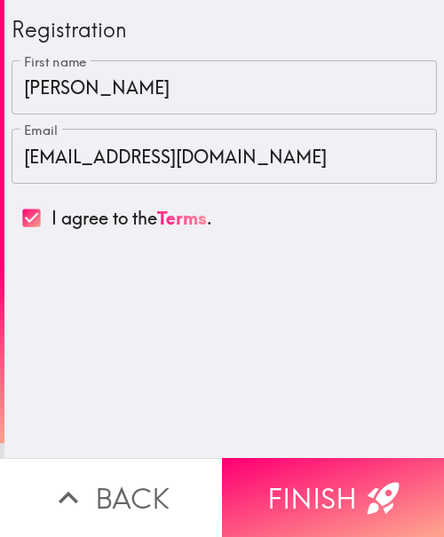
click at [94, 96] on input "[PERSON_NAME]" at bounding box center [224, 87] width 425 height 55
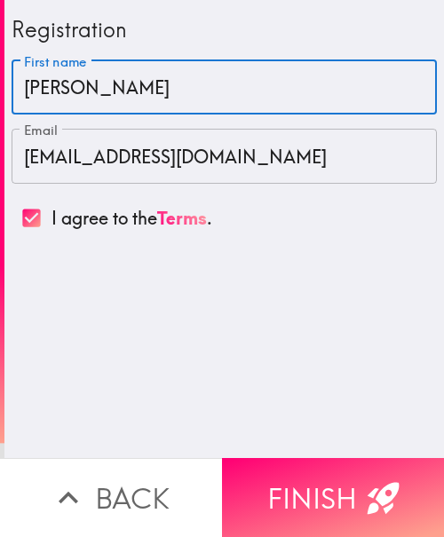
type input "[PERSON_NAME]"
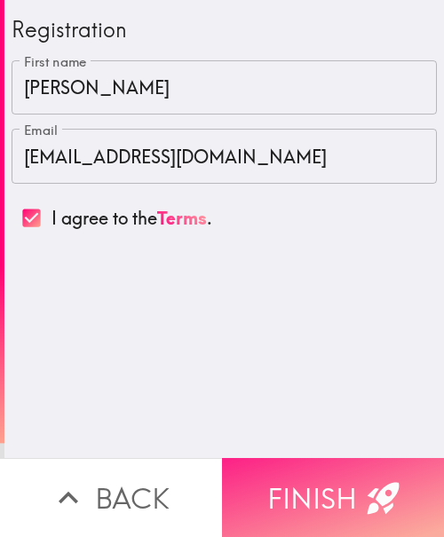
drag, startPoint x: 276, startPoint y: 477, endPoint x: 163, endPoint y: 534, distance: 126.2
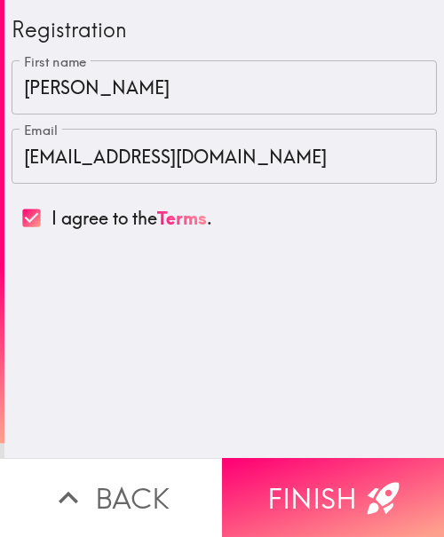
click at [276, 477] on button "Finish" at bounding box center [333, 497] width 222 height 79
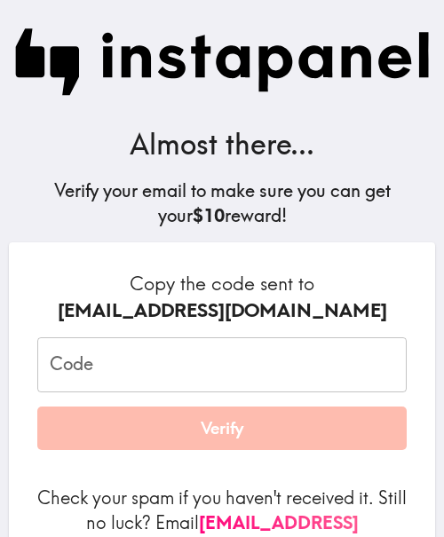
click at [109, 365] on input "Code" at bounding box center [221, 364] width 369 height 55
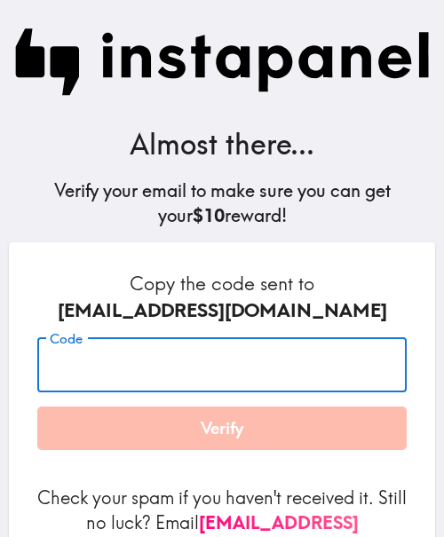
paste input "G9r_F92_QGQ"
type input "G9r_F92_QGQ"
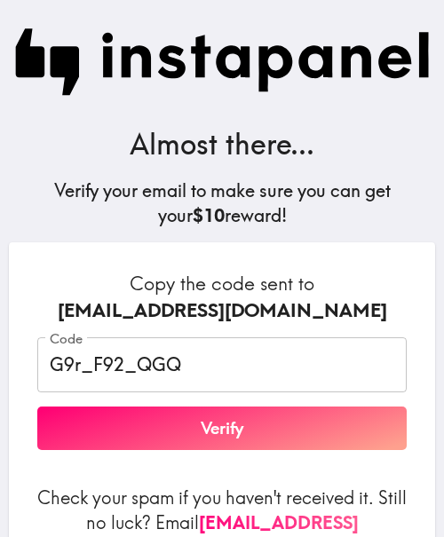
click at [234, 437] on button "Verify" at bounding box center [221, 428] width 369 height 44
